Goal: Find specific page/section: Find specific page/section

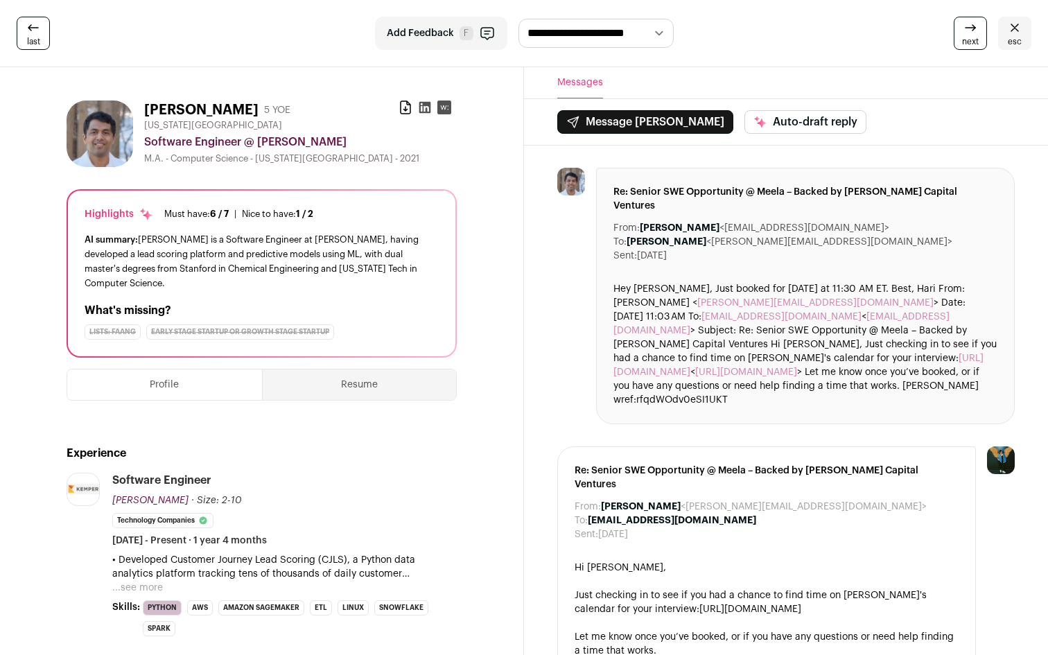
click at [36, 26] on icon at bounding box center [33, 27] width 17 height 17
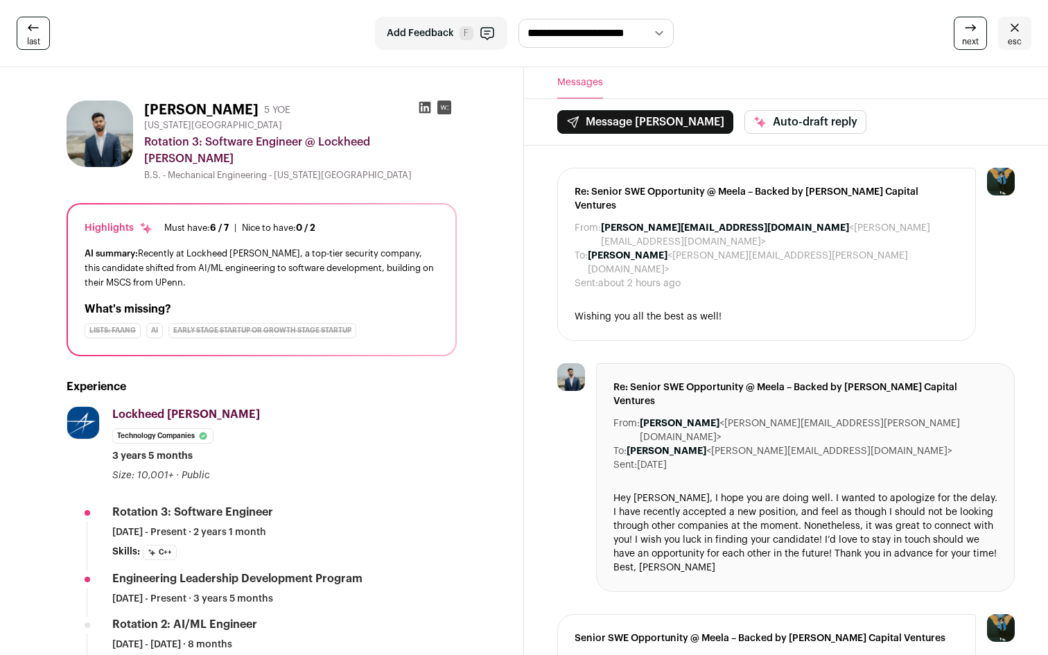
click at [36, 26] on icon at bounding box center [33, 27] width 17 height 17
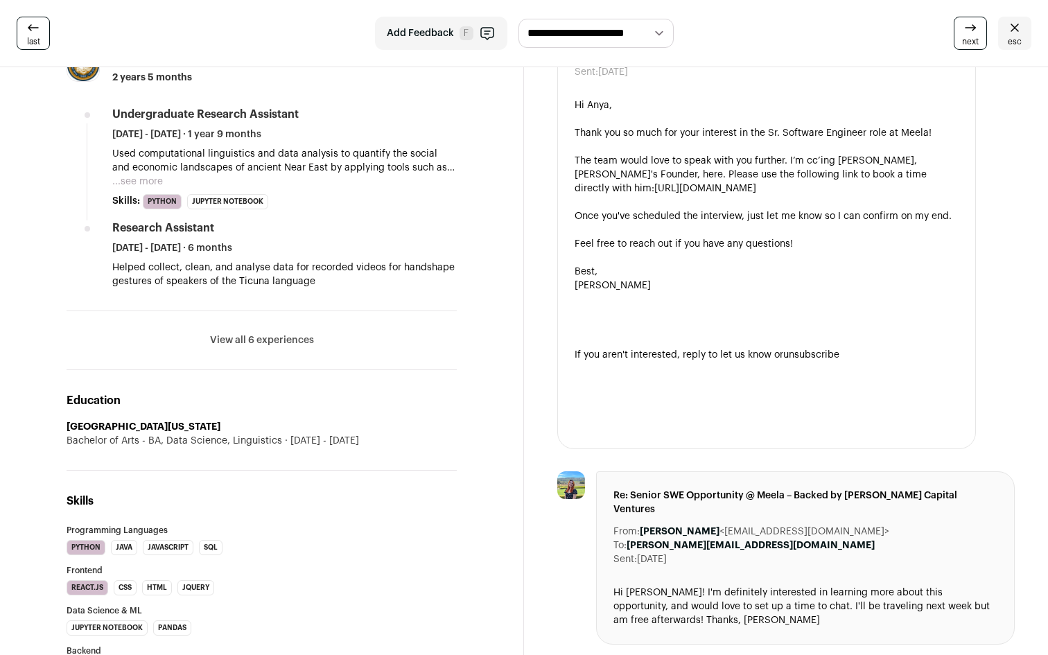
scroll to position [565, 0]
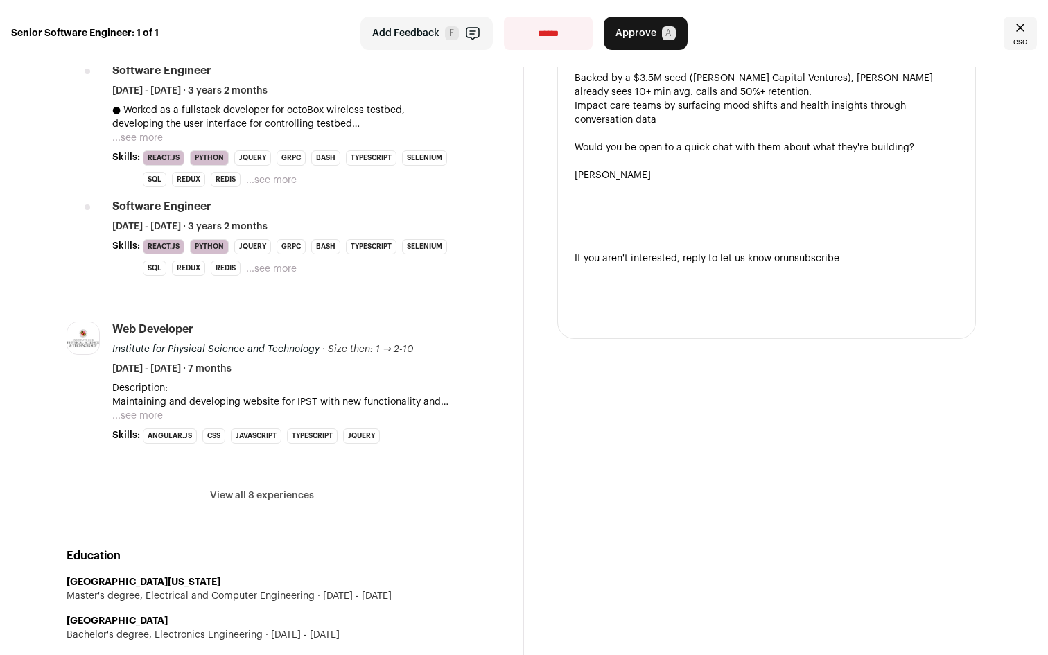
scroll to position [637, 0]
